Goal: Information Seeking & Learning: Check status

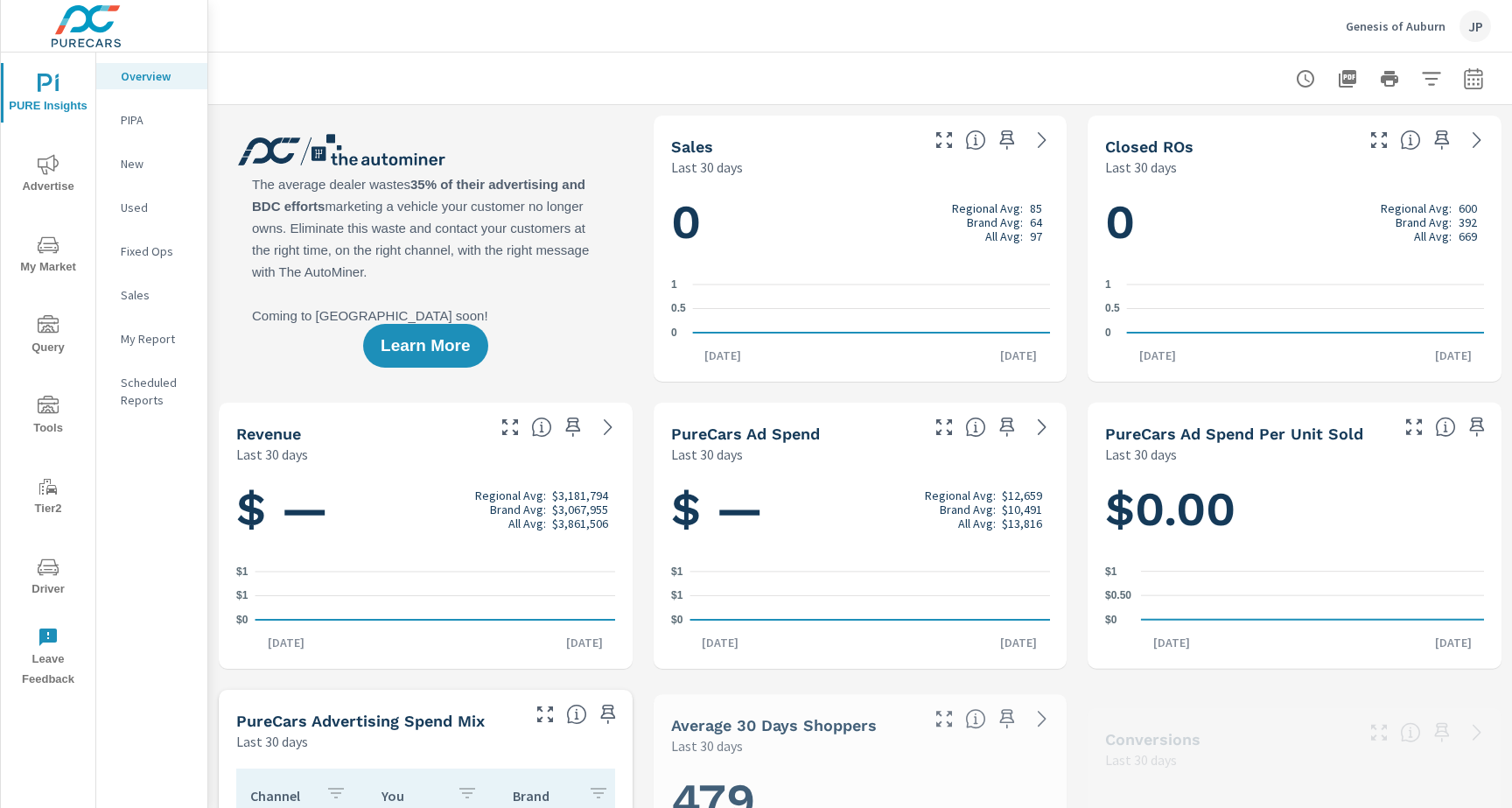
scroll to position [1, 0]
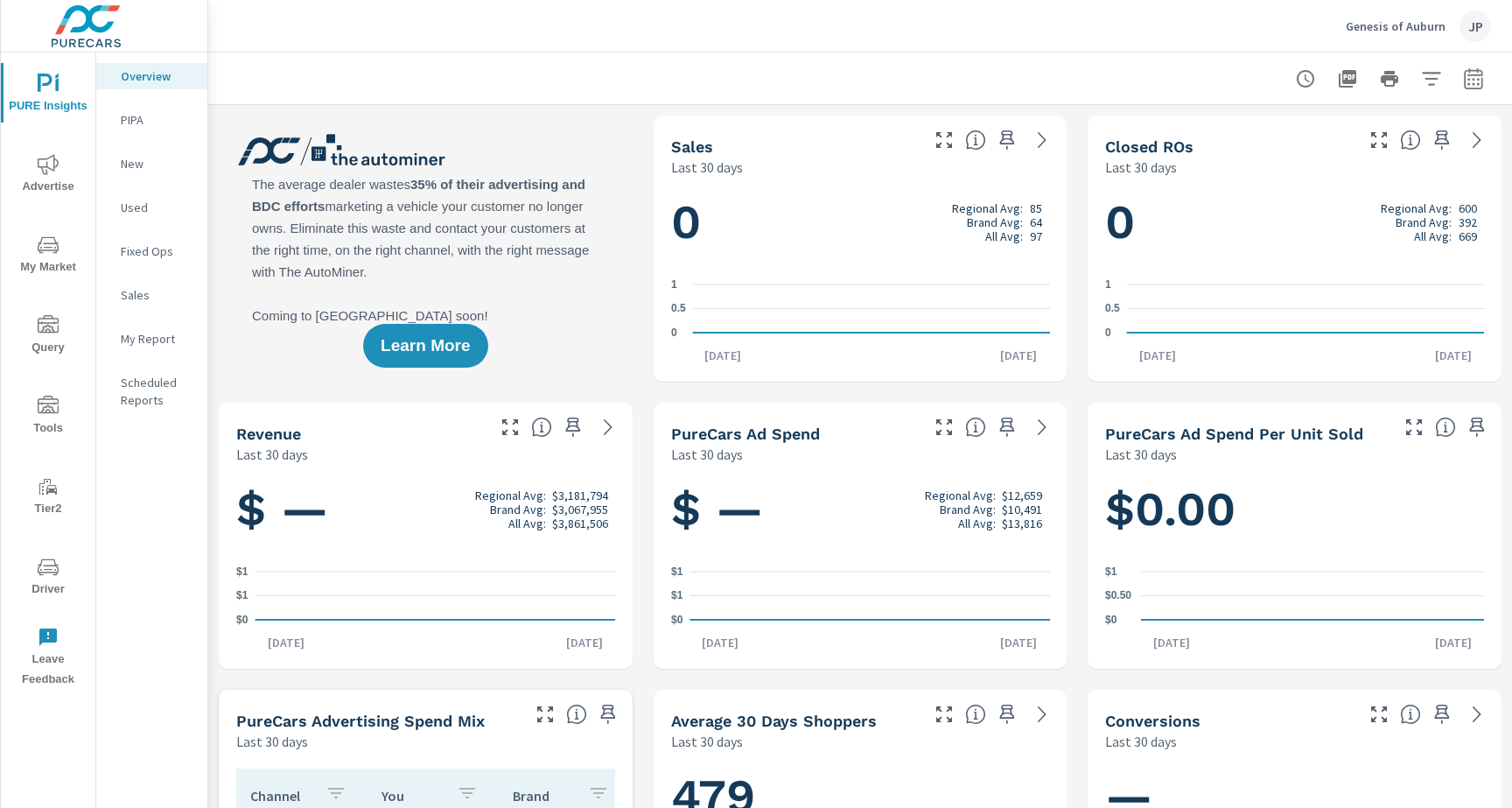
click at [43, 575] on icon "nav menu" at bounding box center [48, 567] width 21 height 21
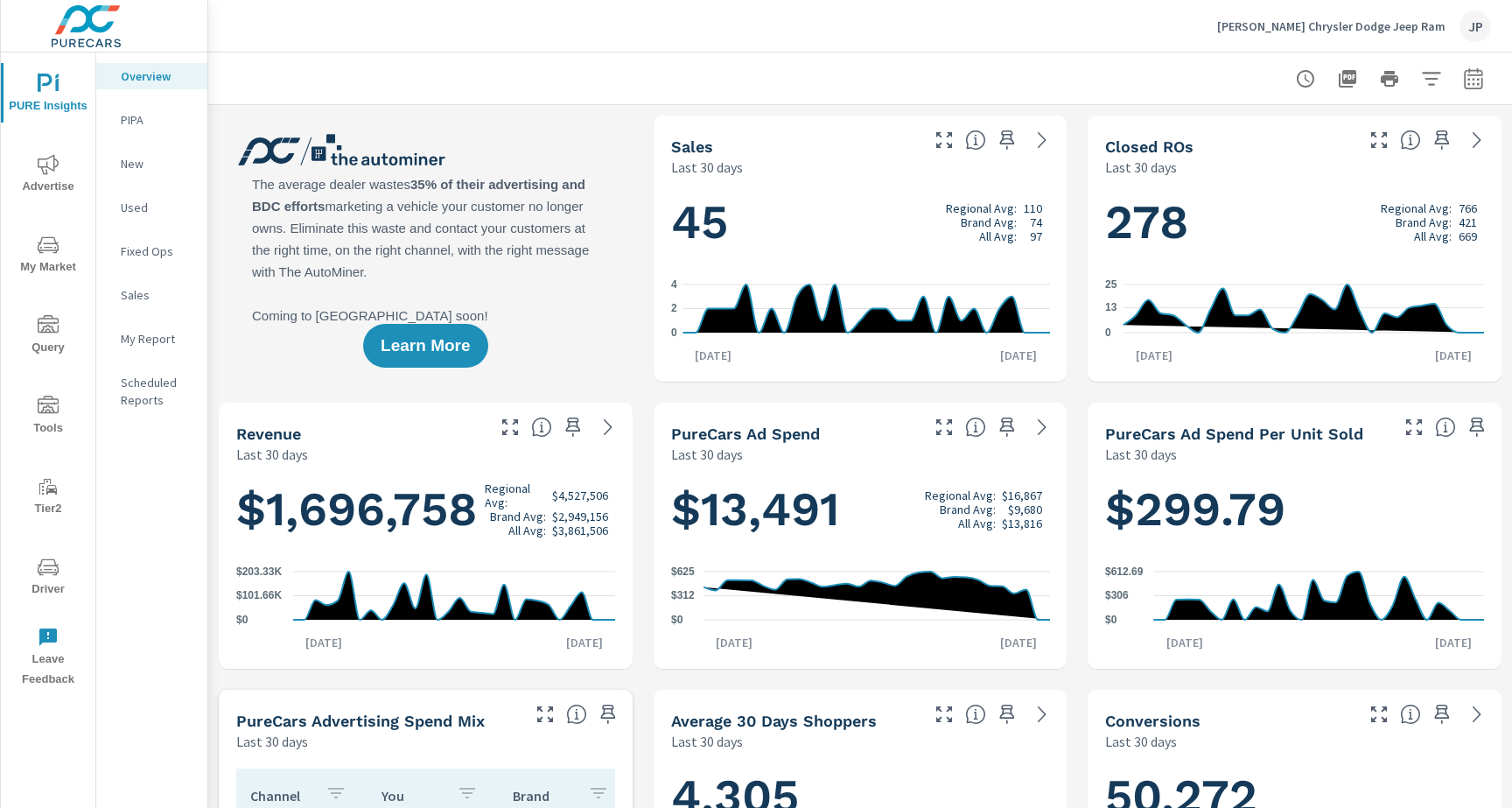
click at [57, 591] on span "Driver" at bounding box center [48, 578] width 84 height 43
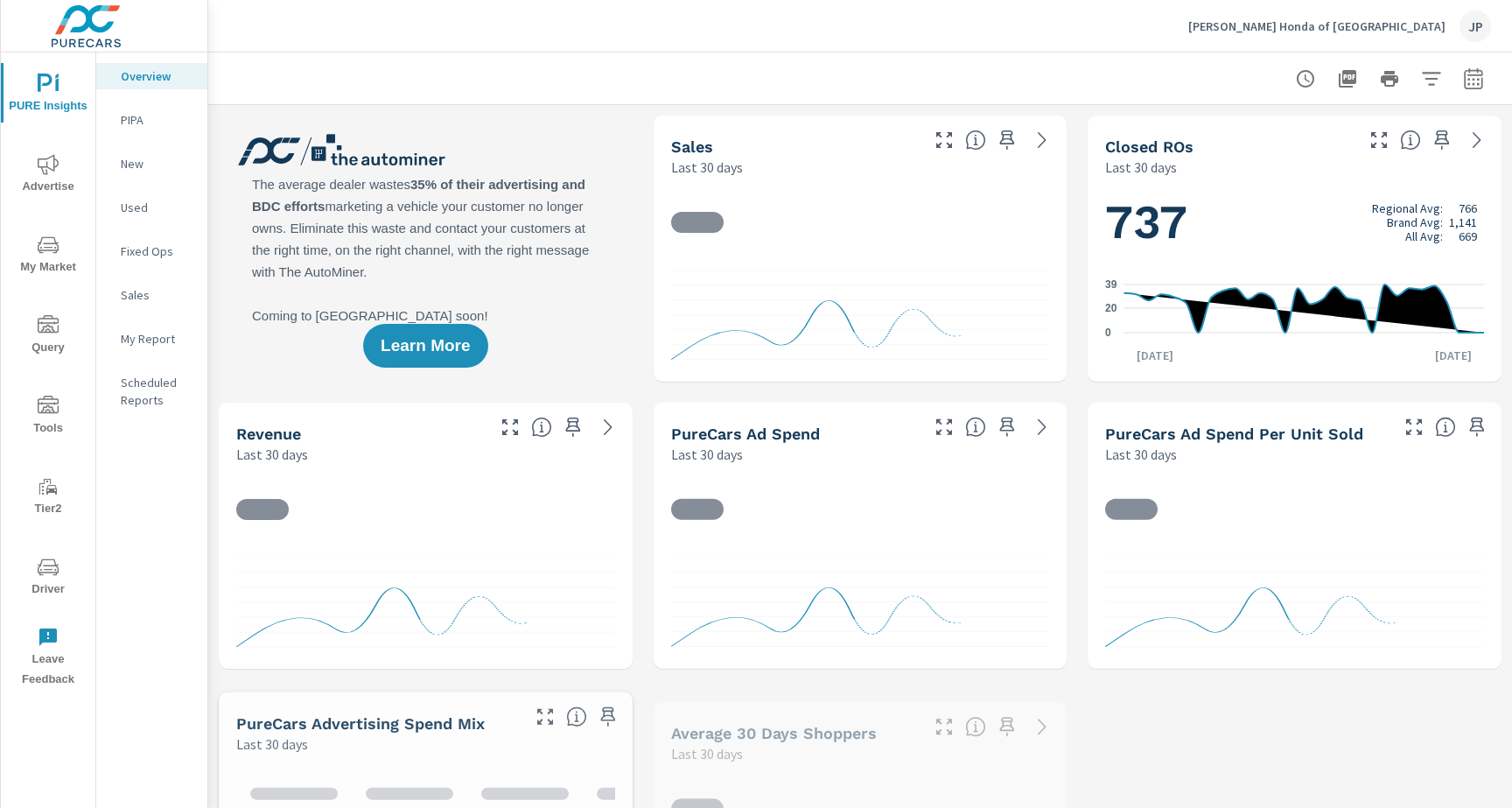
scroll to position [1, 0]
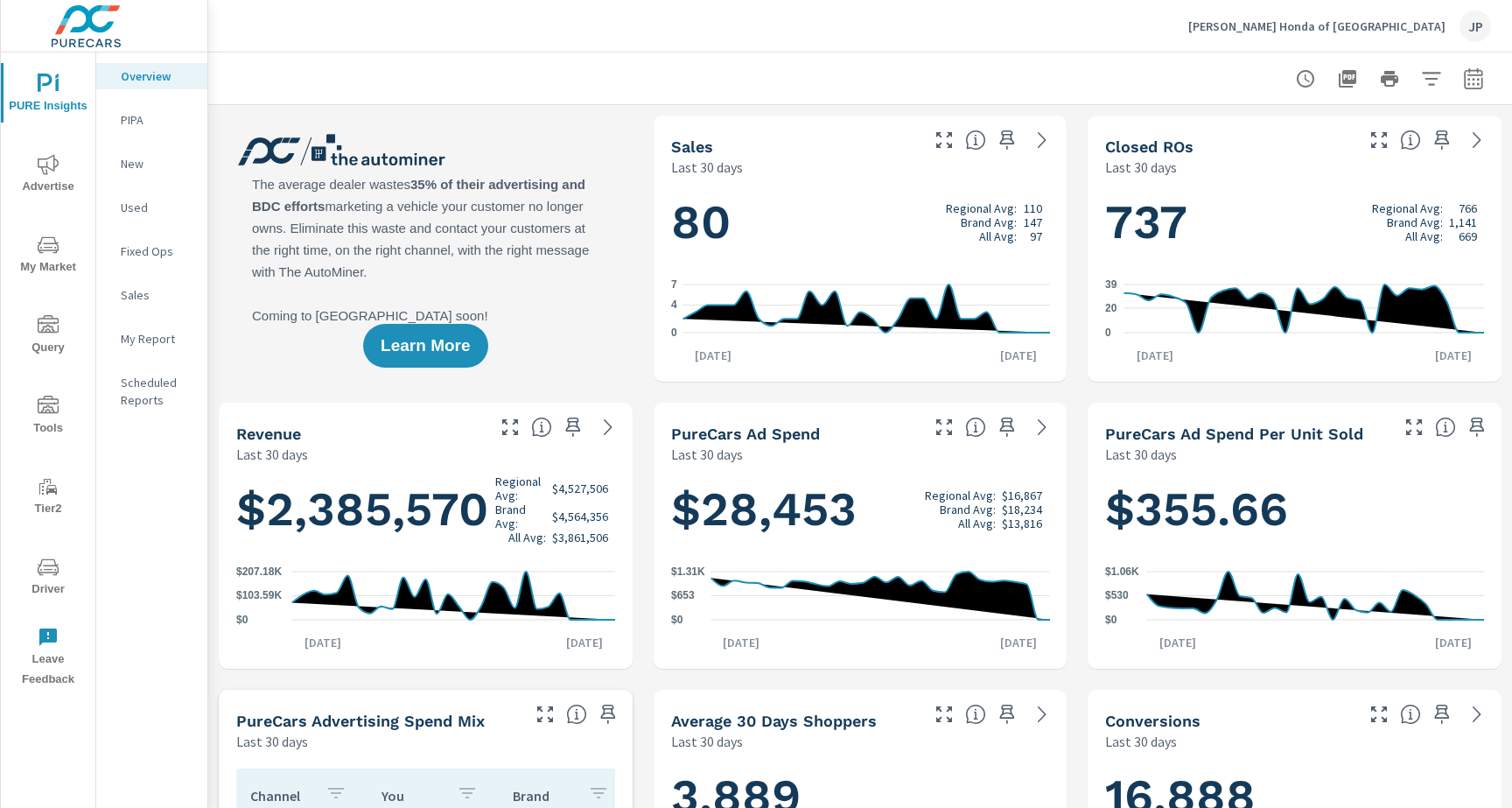
click at [23, 559] on span "Driver" at bounding box center [48, 578] width 84 height 43
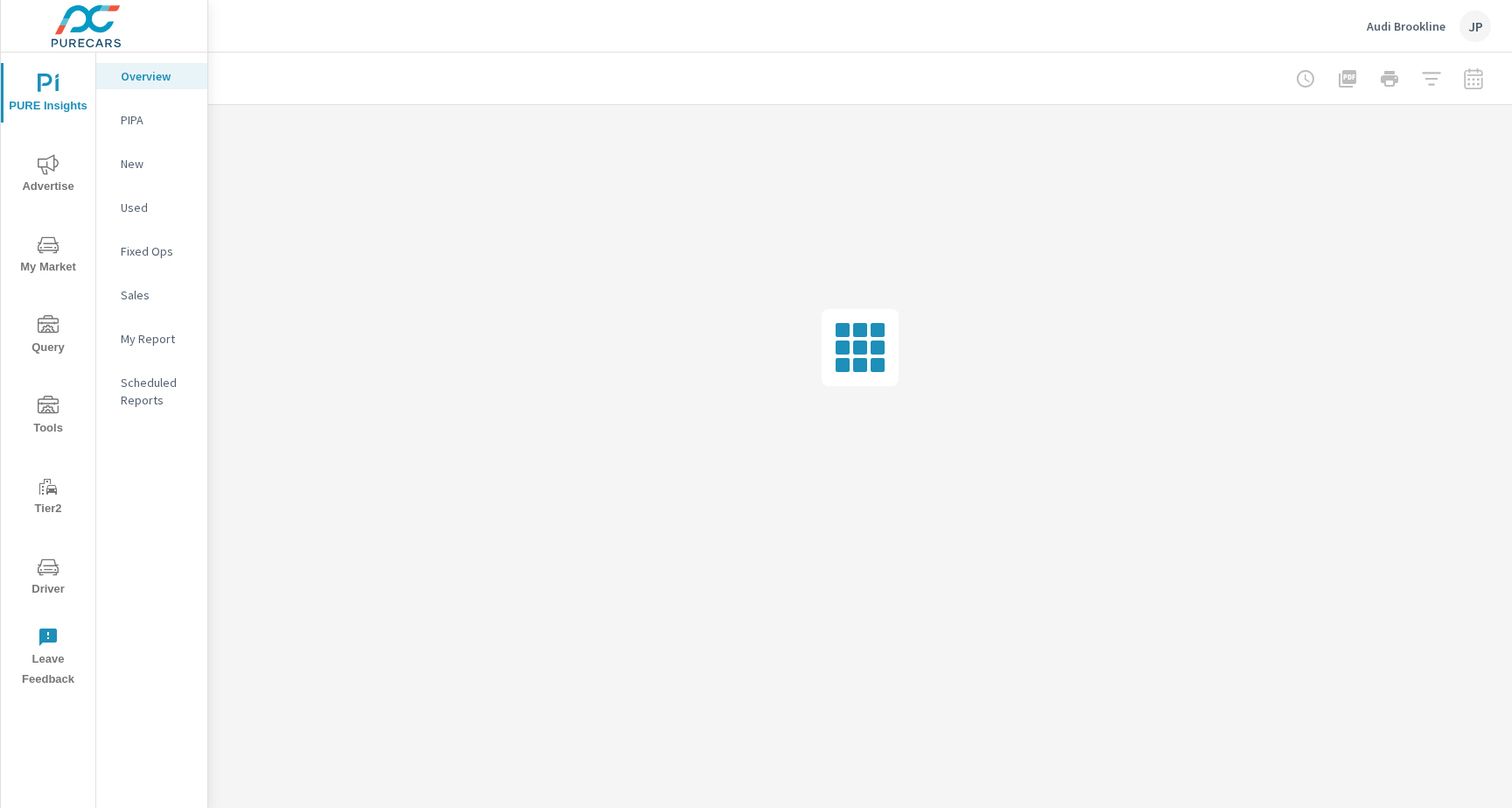
click at [43, 577] on icon "nav menu" at bounding box center [48, 567] width 21 height 21
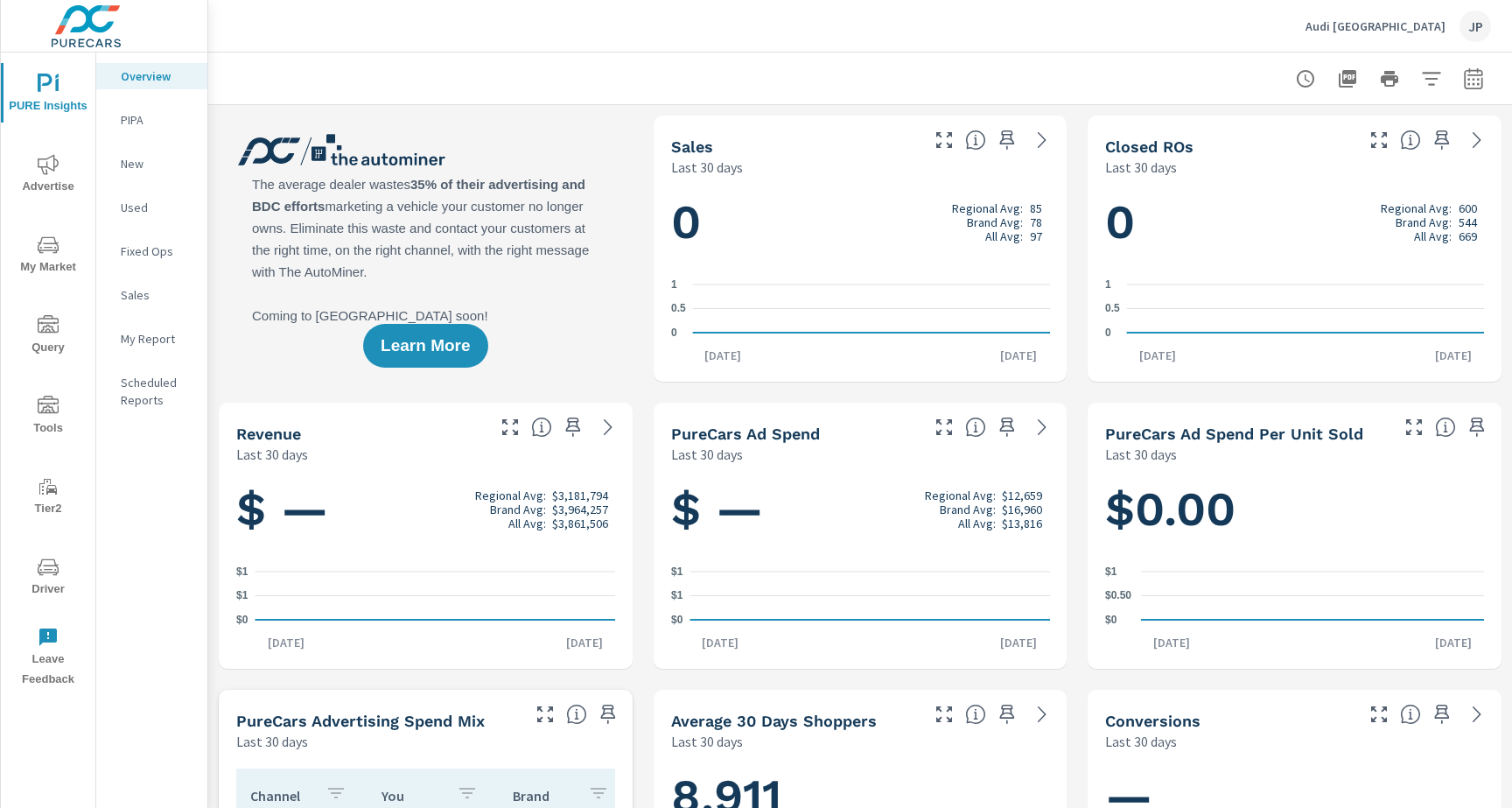
scroll to position [1, 0]
click at [44, 557] on icon "nav menu" at bounding box center [48, 567] width 21 height 21
click at [54, 573] on icon "nav menu" at bounding box center [48, 567] width 21 height 21
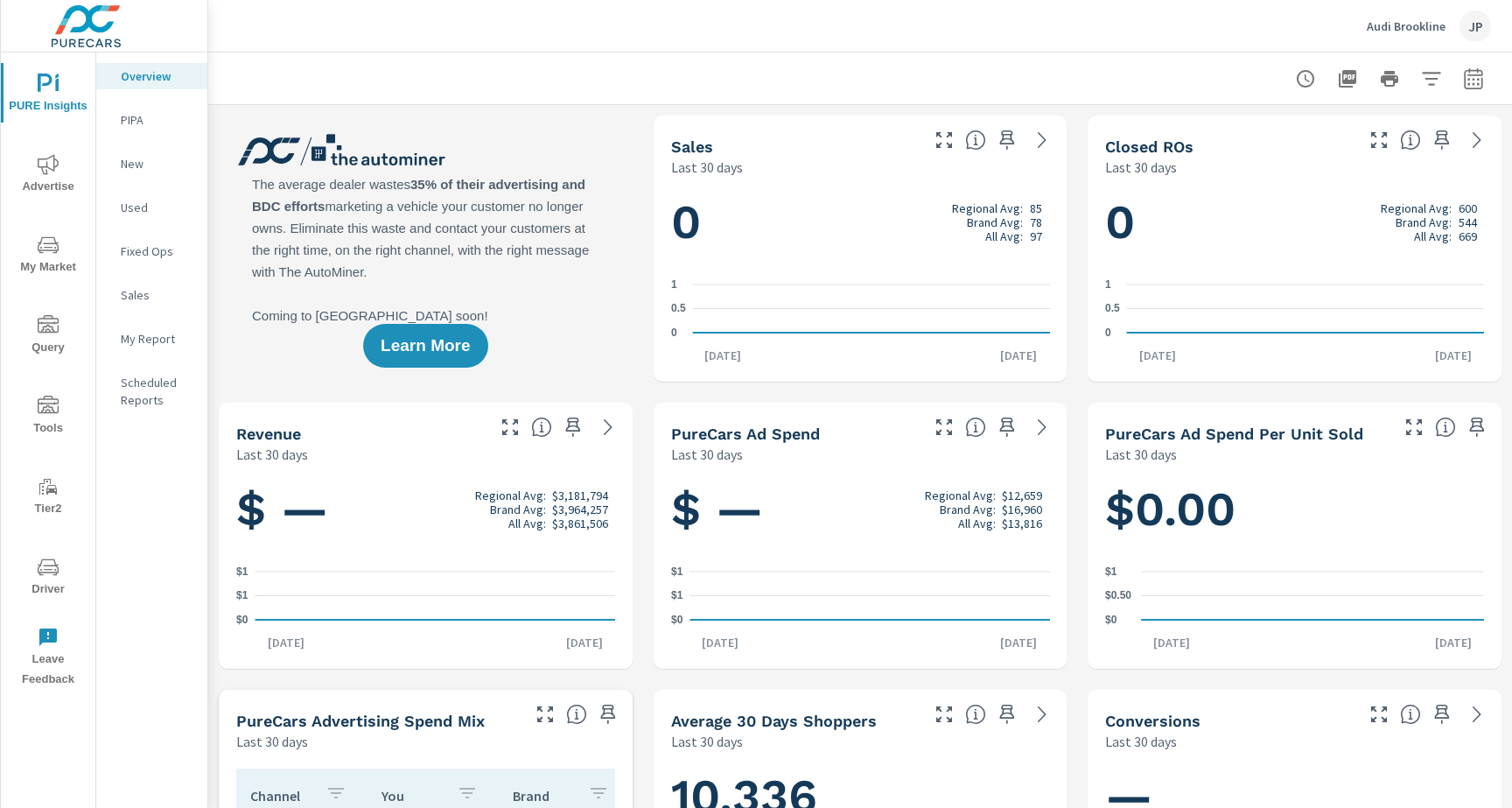
click at [1466, 74] on icon "button" at bounding box center [1474, 79] width 21 height 21
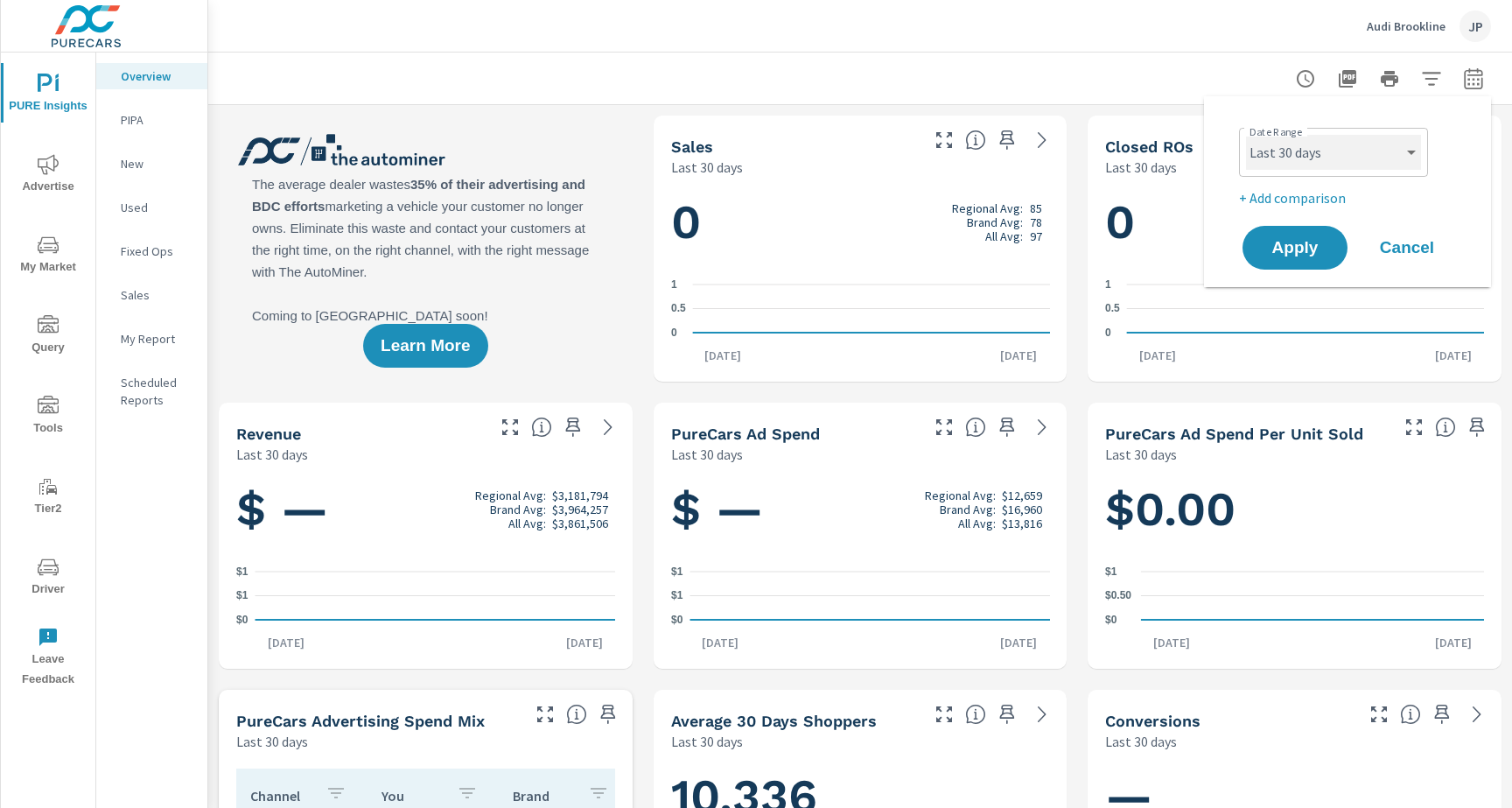
click at [1310, 161] on select "Custom Yesterday Last week Last 7 days Last 14 days Last 30 days Last 45 days L…" at bounding box center [1334, 152] width 175 height 35
click at [1247, 135] on select "Custom Yesterday Last week Last 7 days Last 14 days Last 30 days Last 45 days L…" at bounding box center [1334, 152] width 175 height 35
click at [1299, 167] on select "Custom Yesterday Last week Last 7 days Last 14 days Last 30 days Last 45 days L…" at bounding box center [1334, 152] width 175 height 35
click at [1247, 135] on select "Custom Yesterday Last week Last 7 days Last 14 days Last 30 days Last 45 days L…" at bounding box center [1334, 152] width 175 height 35
select select "Last 30 days"
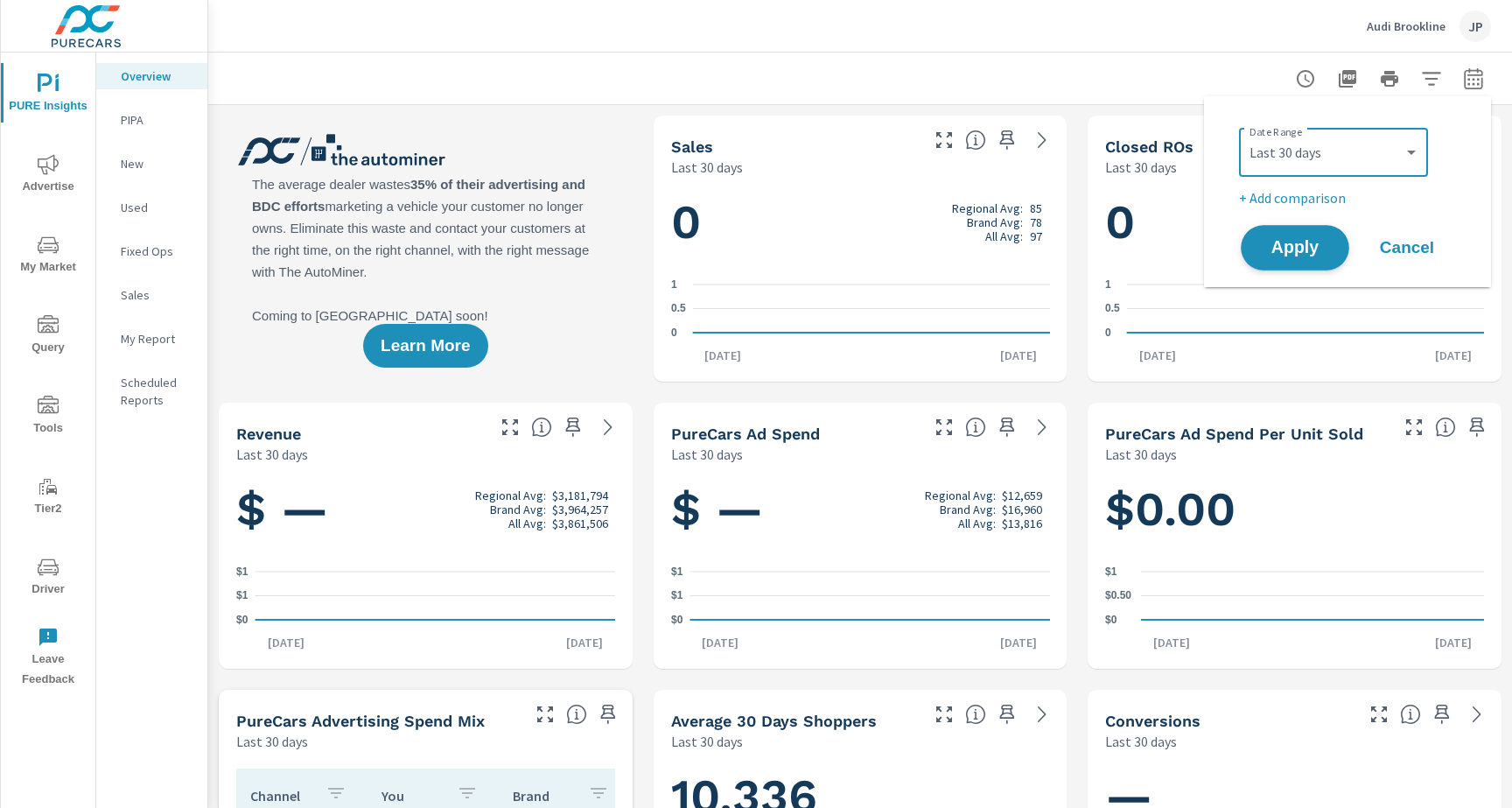
click at [1280, 241] on span "Apply" at bounding box center [1296, 248] width 72 height 17
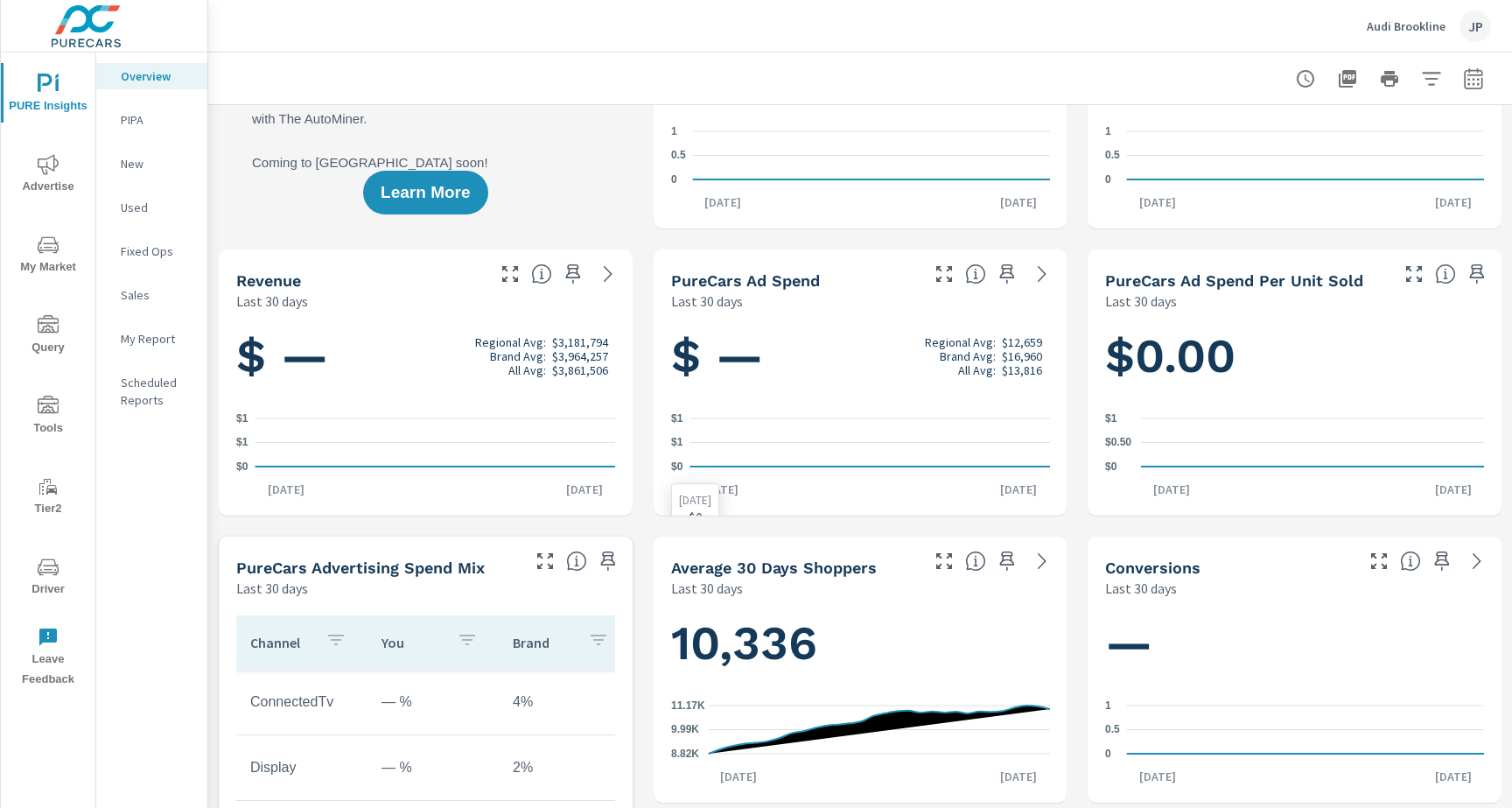
scroll to position [204, 0]
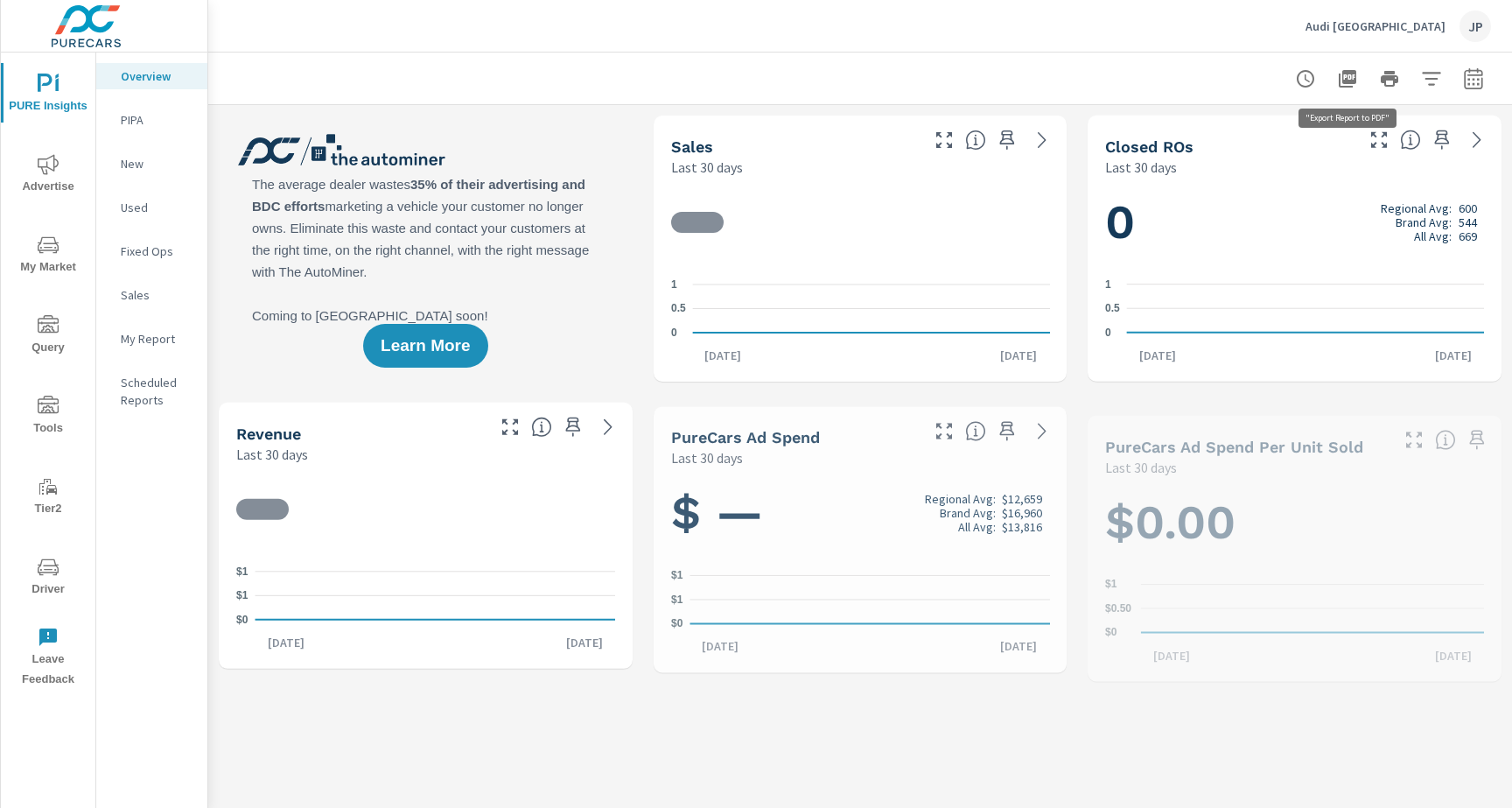
click at [1464, 79] on icon "button" at bounding box center [1474, 79] width 21 height 21
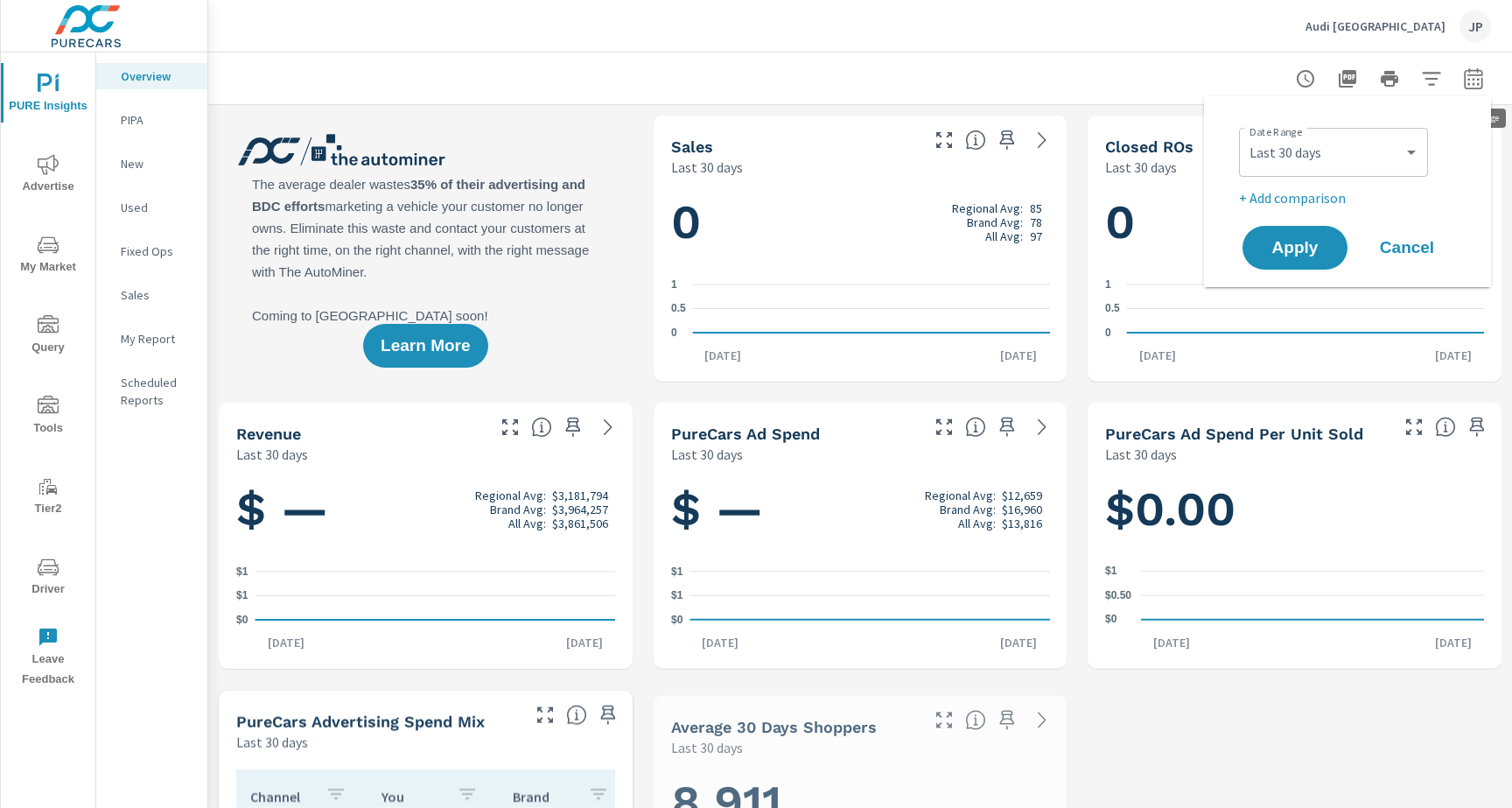
scroll to position [1, 0]
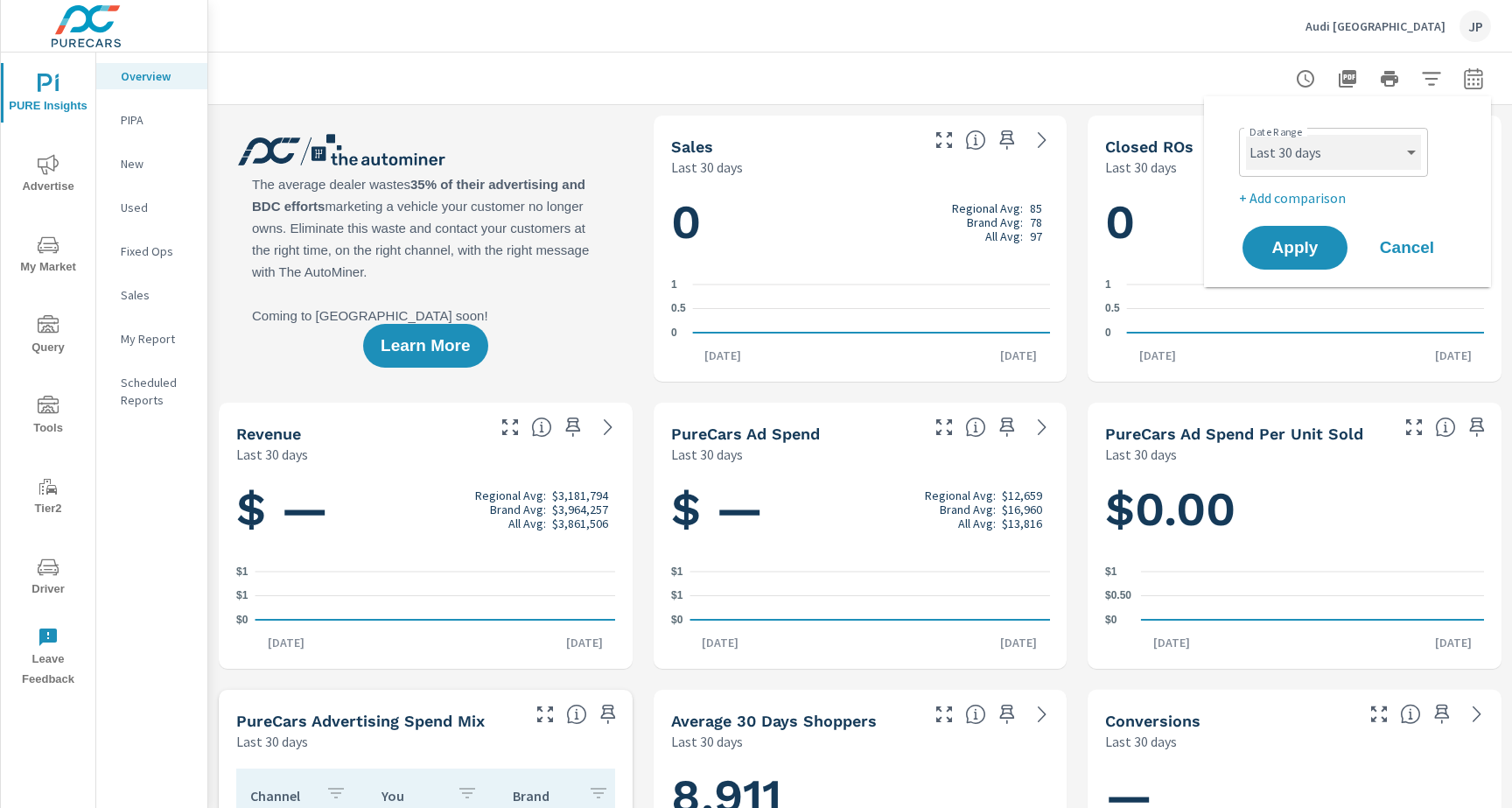
click at [1286, 149] on select "Custom Yesterday Last week Last 7 days Last 14 days Last 30 days Last 45 days L…" at bounding box center [1334, 152] width 175 height 35
click at [1247, 135] on select "Custom Yesterday Last week Last 7 days Last 14 days Last 30 days Last 45 days L…" at bounding box center [1334, 152] width 175 height 35
select select "Last 90 days"
click at [1280, 252] on span "Apply" at bounding box center [1296, 248] width 72 height 17
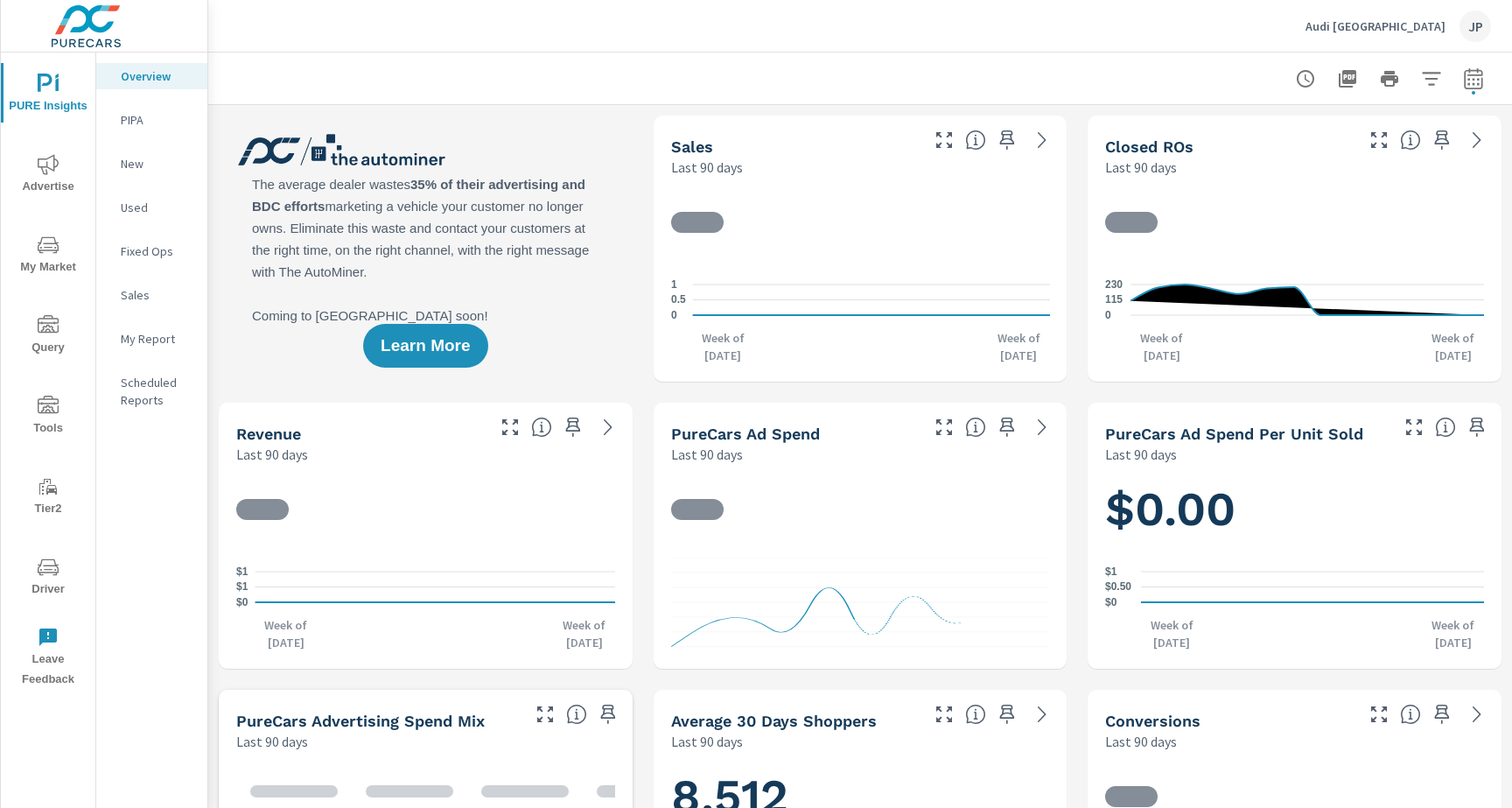
scroll to position [1, 0]
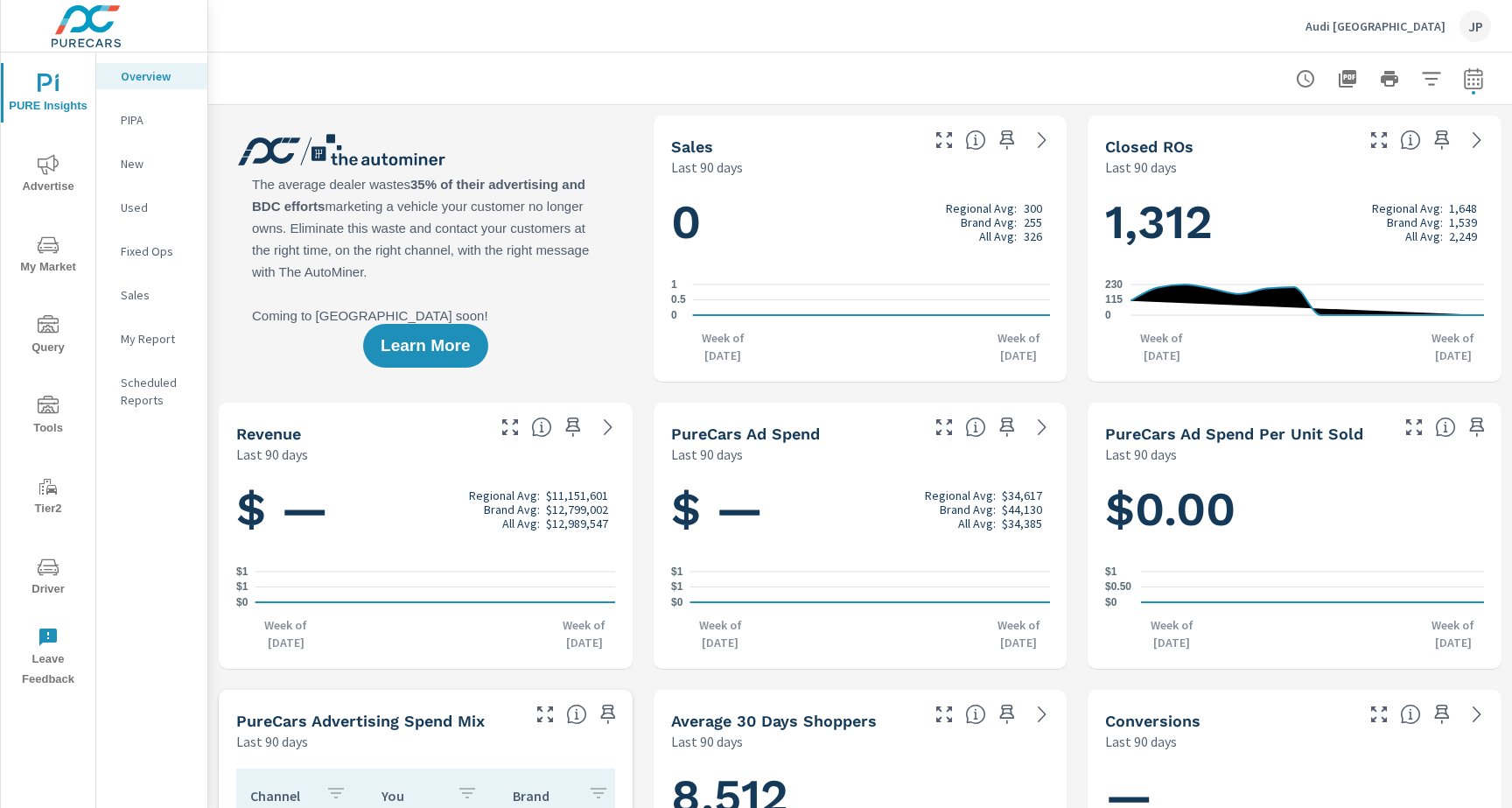
click at [50, 573] on icon "nav menu" at bounding box center [48, 567] width 21 height 21
